Goal: Transaction & Acquisition: Book appointment/travel/reservation

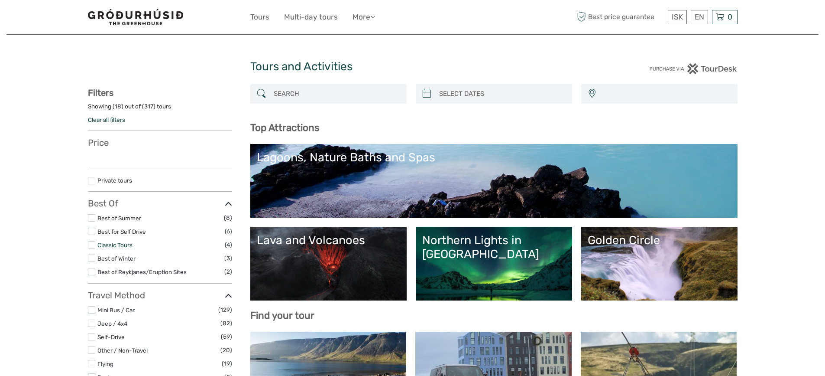
select select
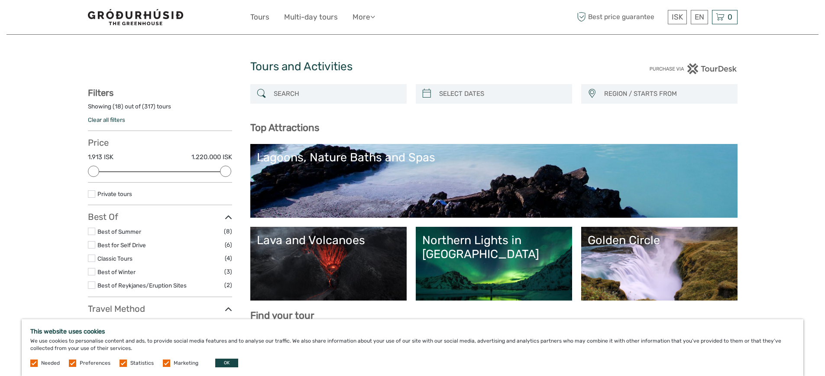
click at [110, 262] on label "Classic Tours" at bounding box center [160, 258] width 127 height 10
click at [0, 0] on input "checkbox" at bounding box center [0, 0] width 0 height 0
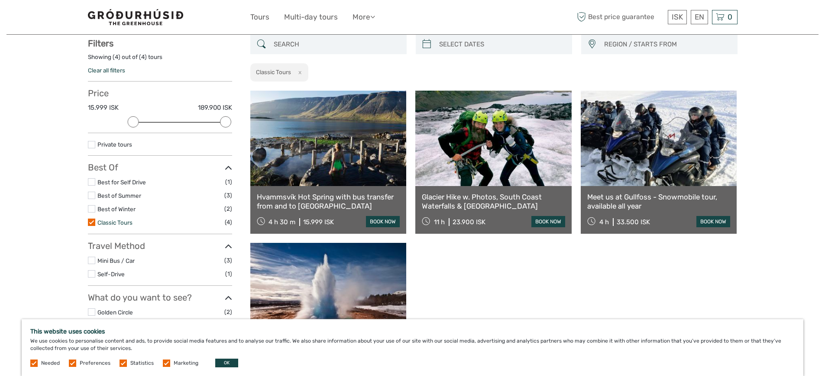
click at [104, 224] on link "Classic Tours" at bounding box center [114, 222] width 35 height 7
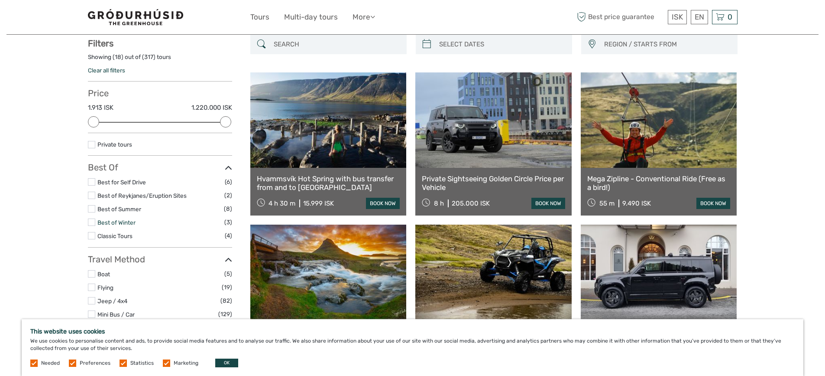
click at [112, 220] on link "Best of Winter" at bounding box center [116, 222] width 38 height 7
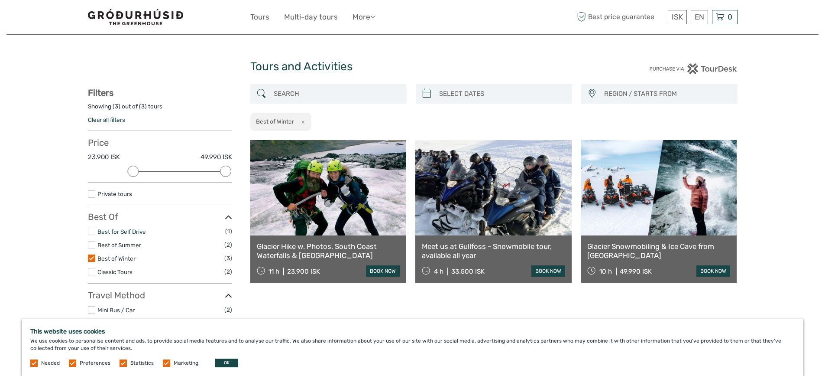
click at [133, 230] on link "Best for Self Drive" at bounding box center [121, 231] width 49 height 7
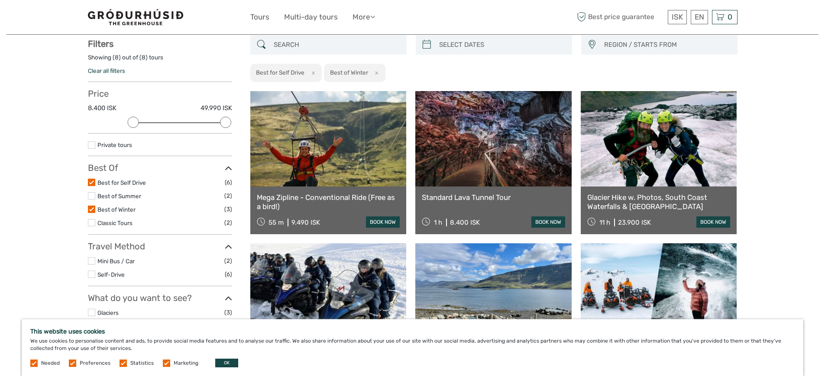
scroll to position [49, 0]
click at [122, 211] on link "Best of Winter" at bounding box center [116, 208] width 38 height 7
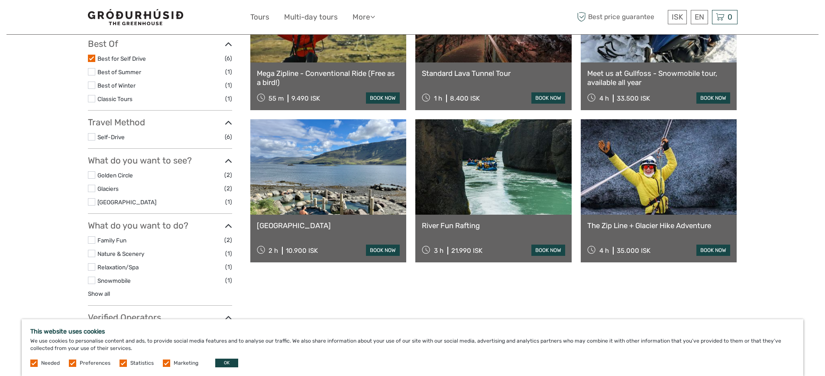
scroll to position [186, 0]
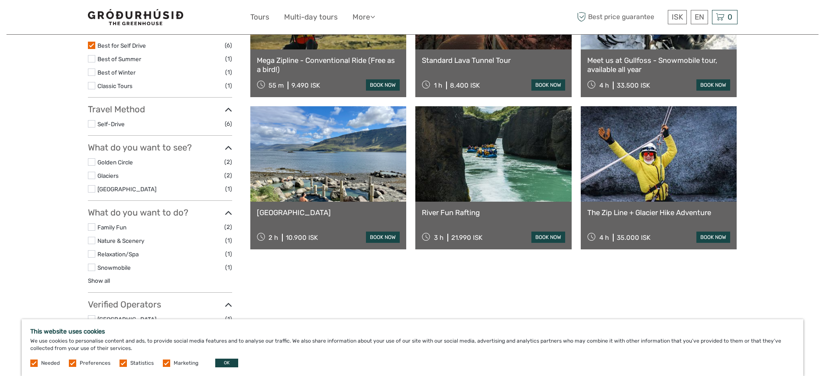
click at [339, 199] on link at bounding box center [328, 153] width 156 height 95
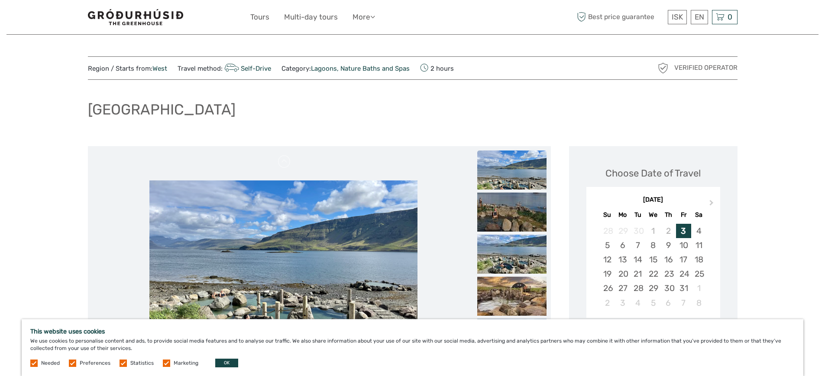
click at [506, 172] on img at bounding box center [511, 169] width 69 height 39
click at [504, 205] on img at bounding box center [511, 211] width 69 height 39
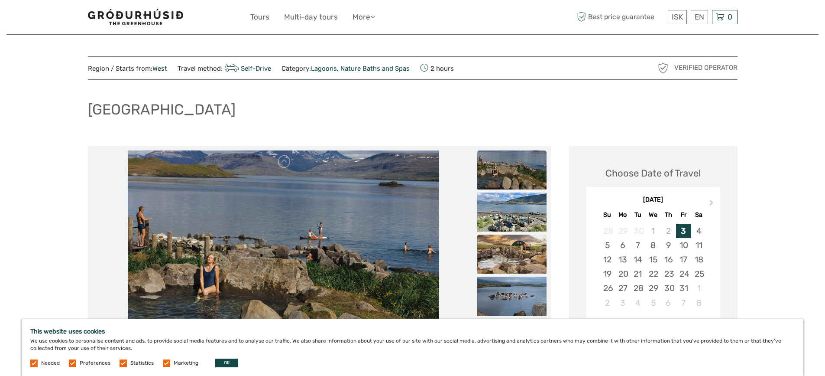
click at [503, 248] on img at bounding box center [511, 253] width 69 height 39
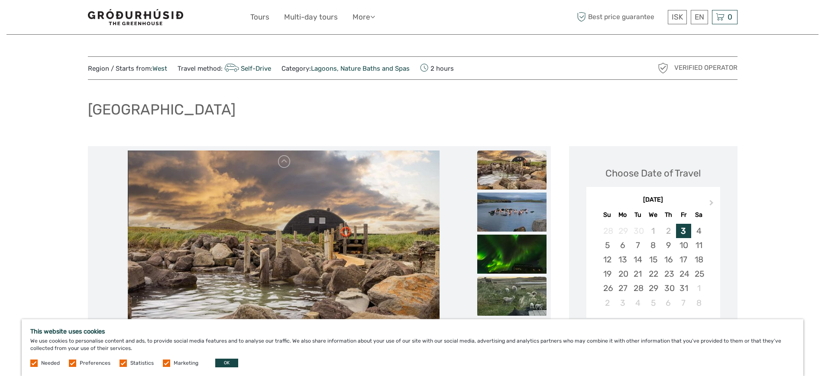
click at [506, 285] on img at bounding box center [511, 295] width 69 height 39
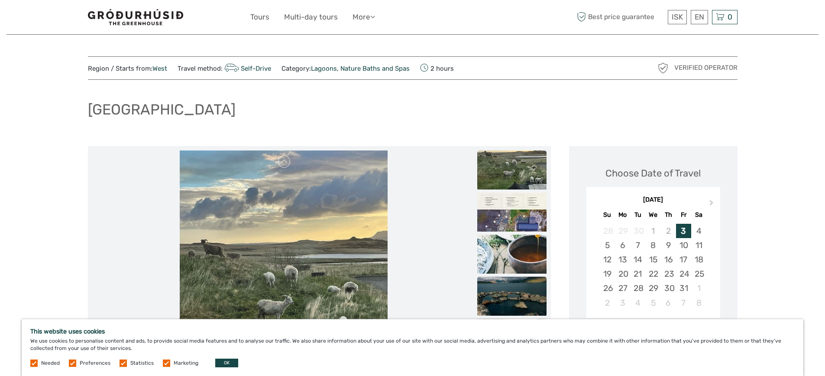
click at [515, 286] on img at bounding box center [511, 295] width 69 height 39
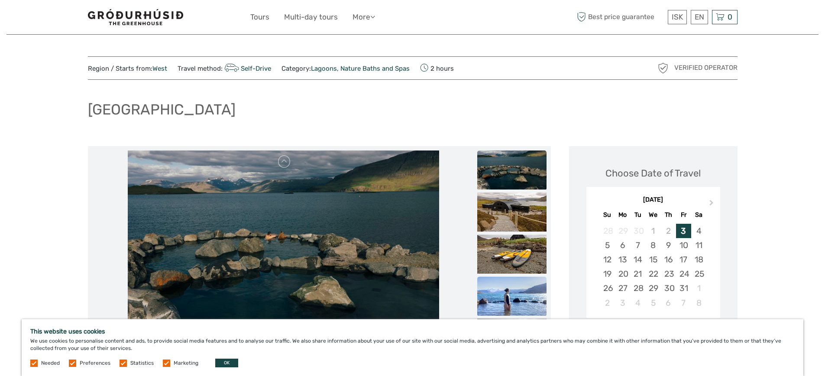
click at [516, 298] on img at bounding box center [511, 295] width 69 height 39
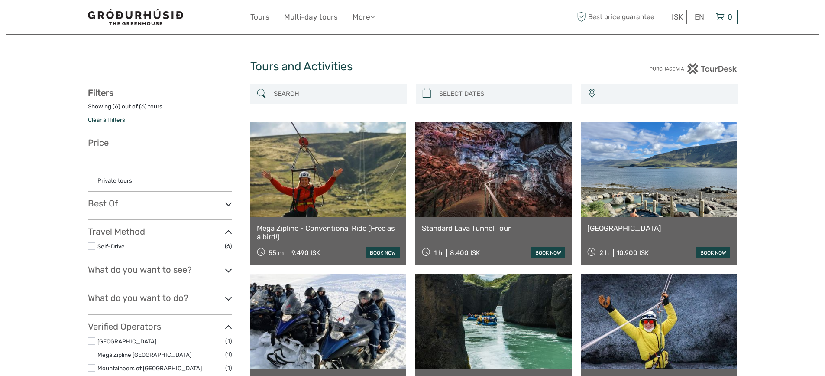
select select
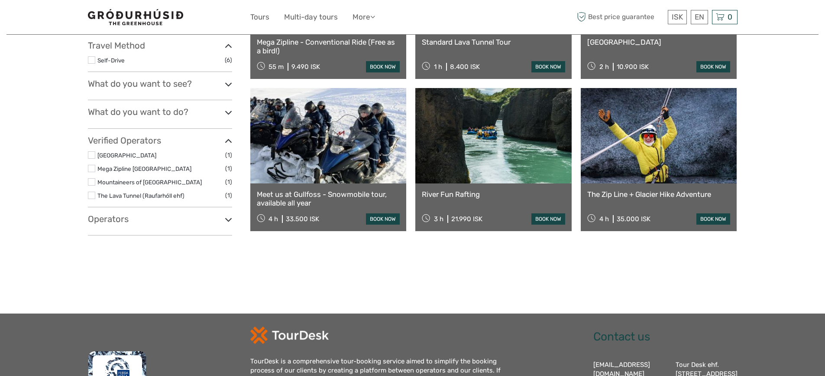
select select
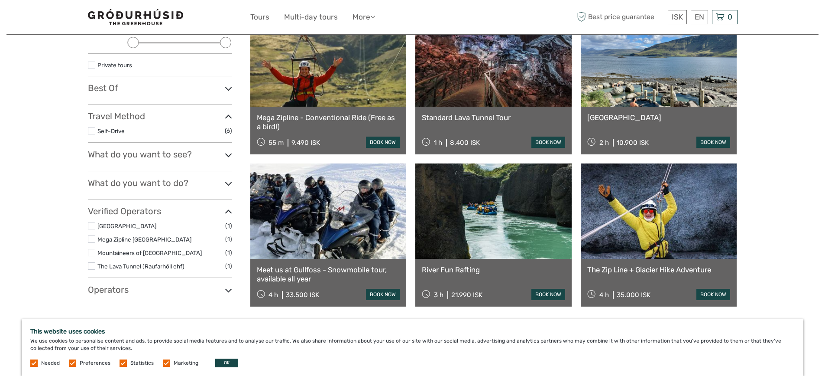
scroll to position [122, 0]
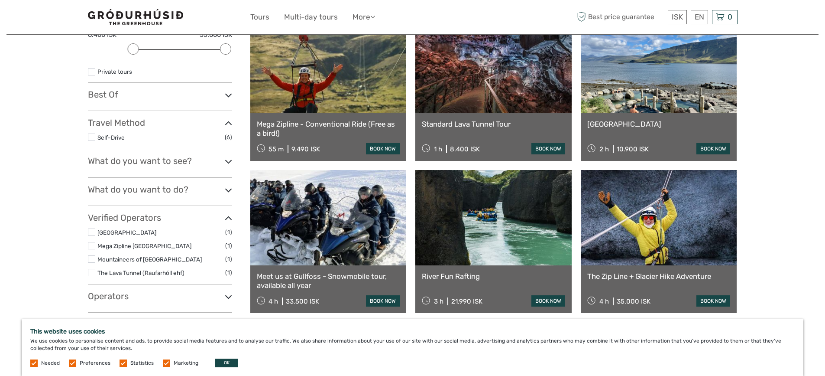
click at [680, 49] on link at bounding box center [659, 65] width 156 height 95
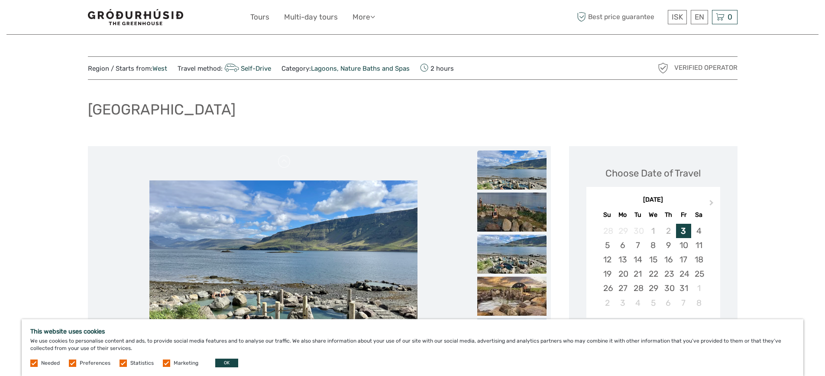
click at [515, 247] on img at bounding box center [511, 253] width 69 height 39
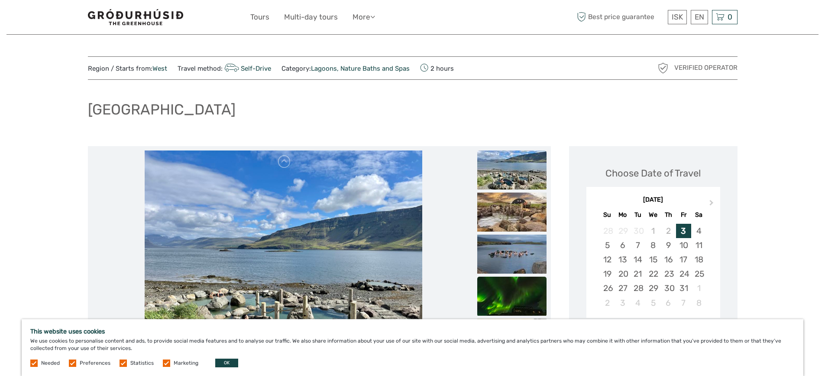
click at [514, 286] on img at bounding box center [511, 295] width 69 height 39
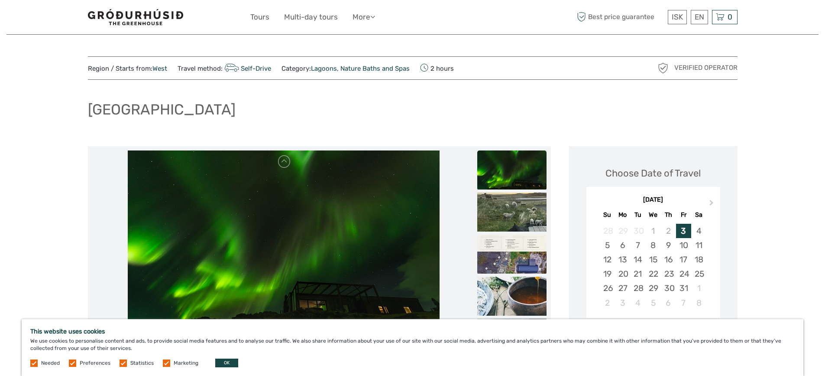
click at [514, 267] on img at bounding box center [511, 253] width 69 height 39
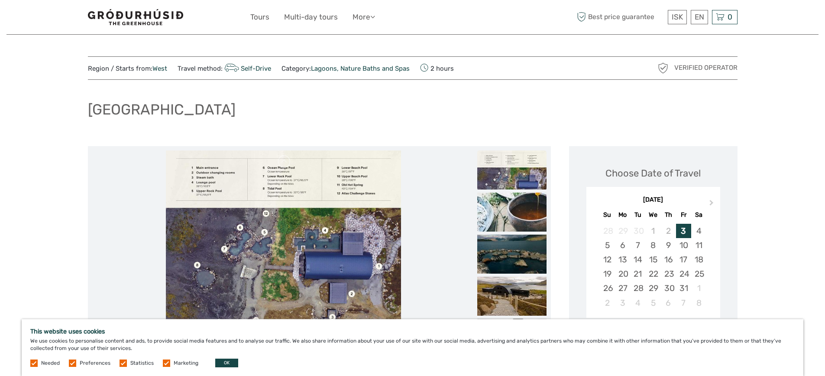
click at [295, 256] on img at bounding box center [283, 254] width 235 height 208
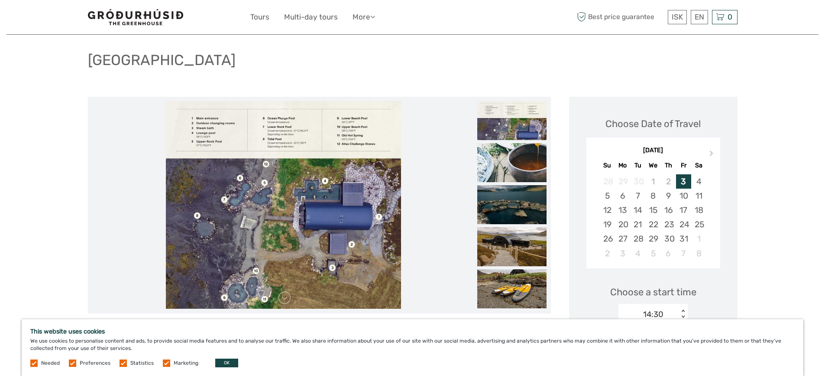
scroll to position [75, 0]
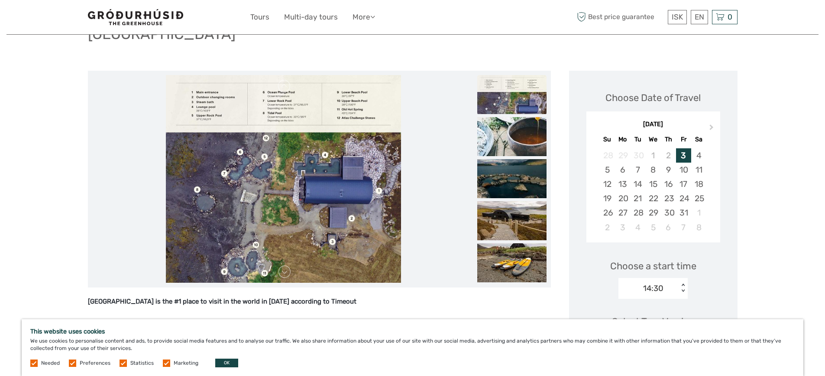
click at [299, 108] on img at bounding box center [283, 179] width 235 height 208
click at [232, 366] on button "OK" at bounding box center [226, 362] width 23 height 9
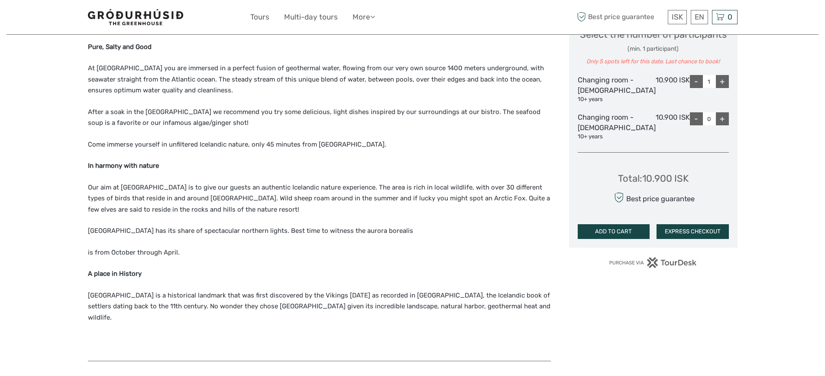
scroll to position [490, 0]
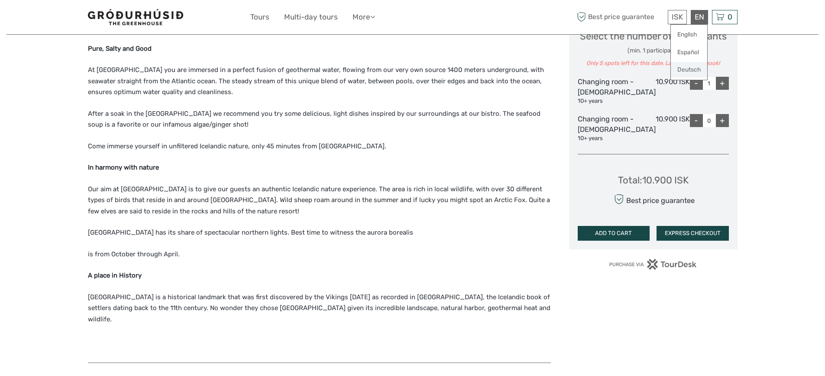
click at [690, 66] on link "Deutsch" at bounding box center [689, 70] width 36 height 16
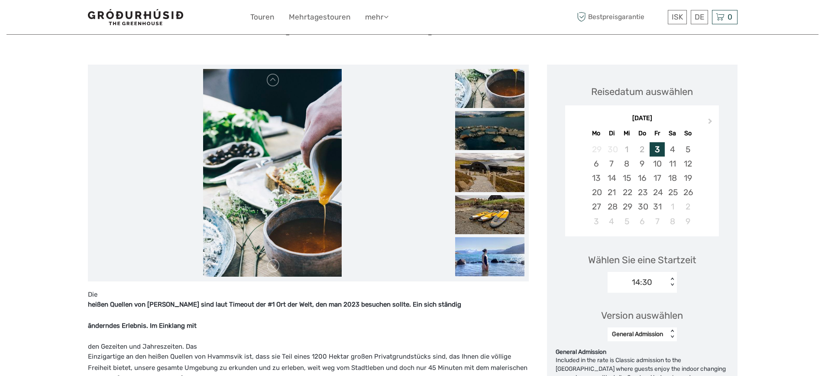
scroll to position [83, 0]
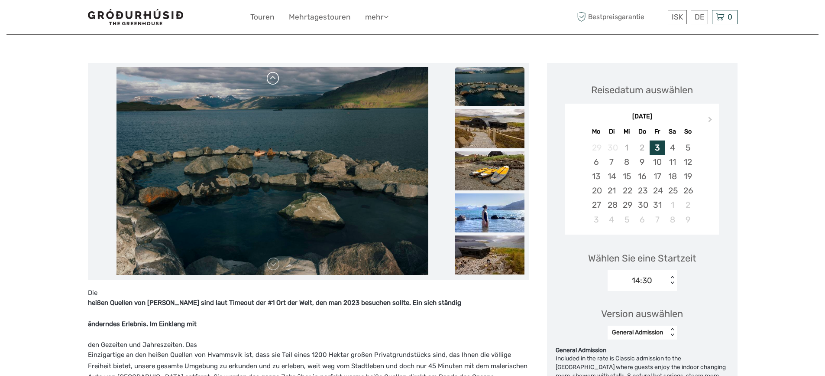
click at [275, 77] on link at bounding box center [273, 78] width 14 height 14
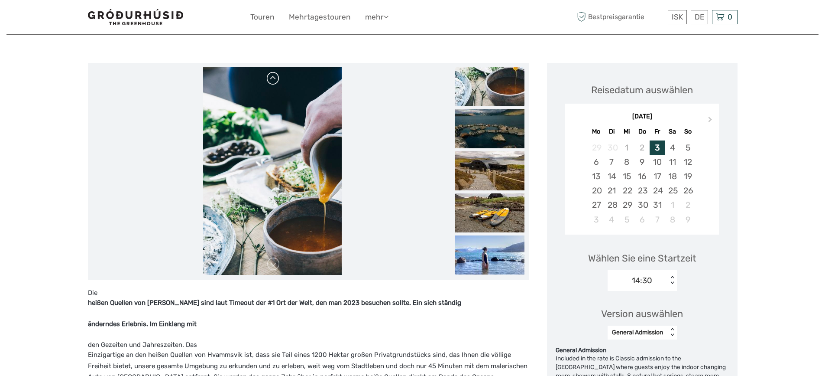
click at [275, 77] on link at bounding box center [273, 78] width 14 height 14
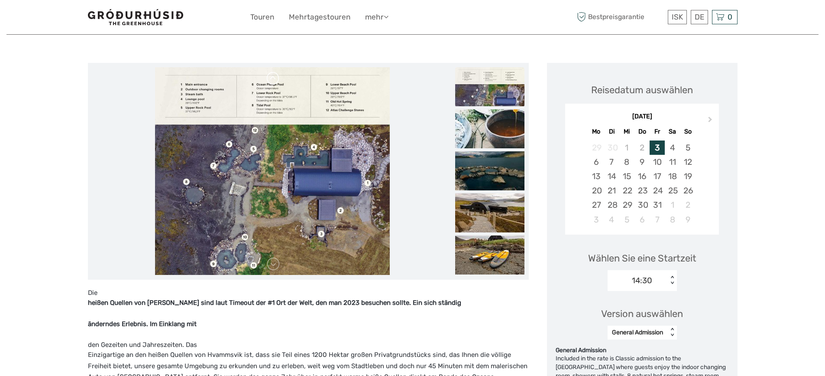
click at [275, 77] on link at bounding box center [273, 78] width 14 height 14
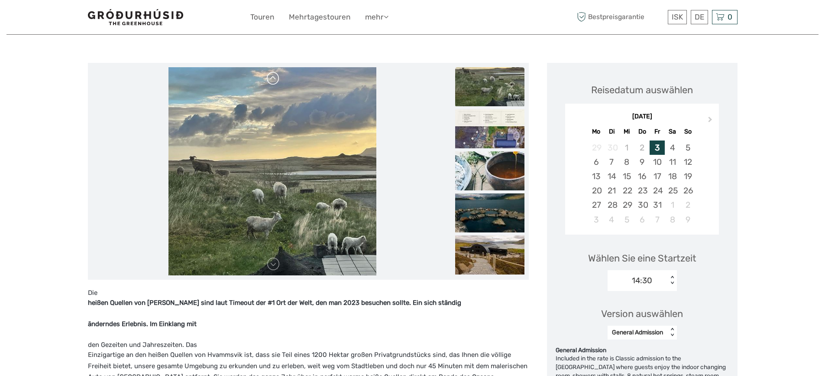
click at [275, 77] on link at bounding box center [273, 78] width 14 height 14
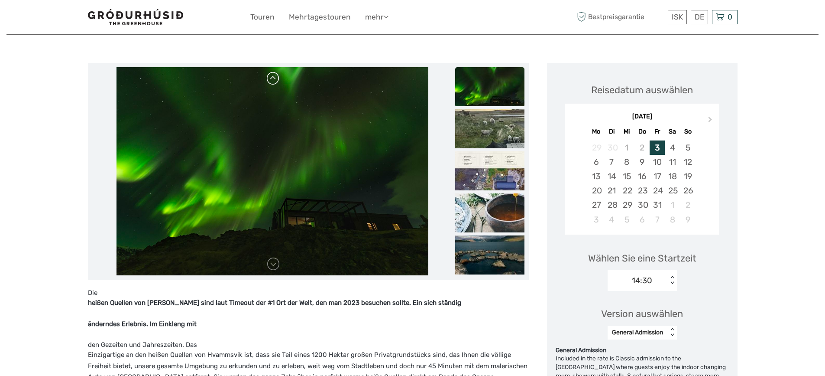
click at [275, 77] on link at bounding box center [273, 78] width 14 height 14
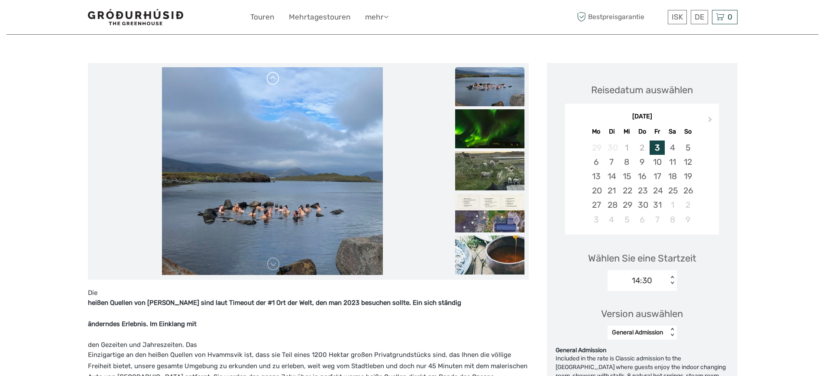
click at [275, 77] on link at bounding box center [273, 78] width 14 height 14
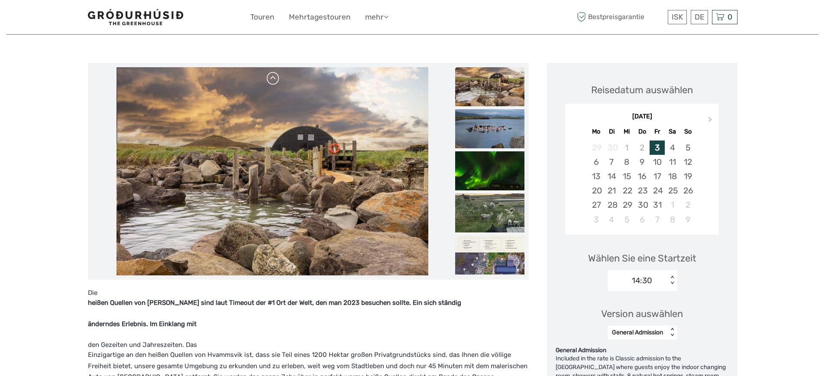
click at [275, 77] on link at bounding box center [273, 78] width 14 height 14
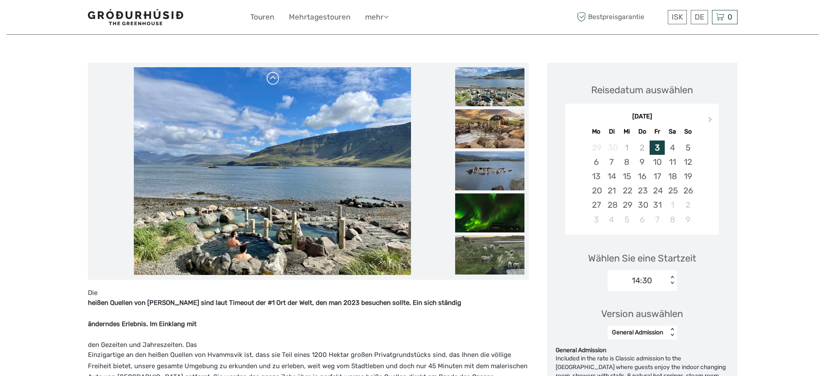
click at [275, 77] on link at bounding box center [273, 78] width 14 height 14
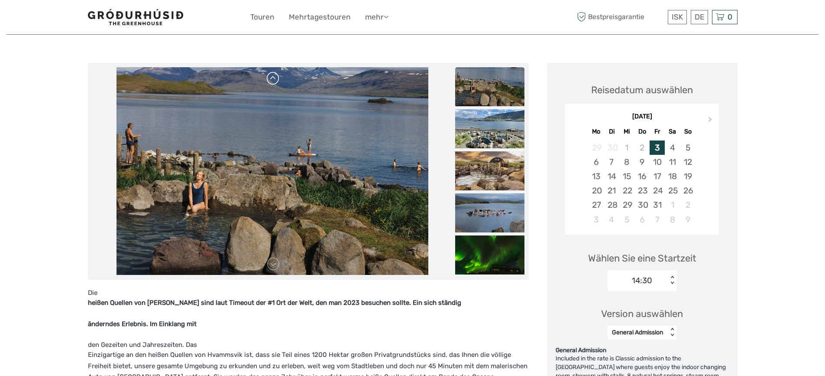
click at [275, 77] on link at bounding box center [273, 78] width 14 height 14
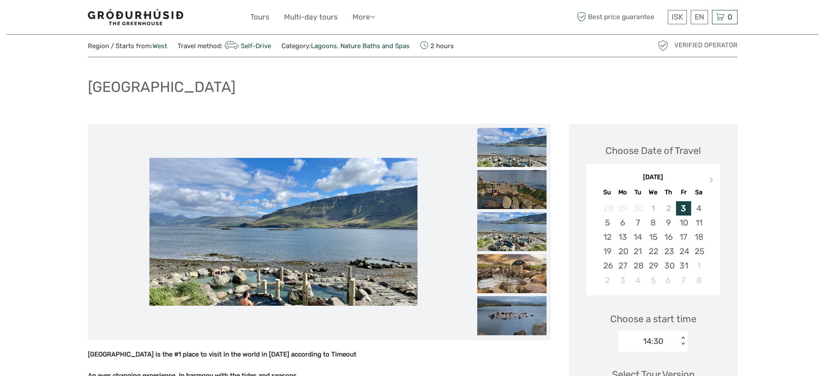
scroll to position [16, 0]
